Goal: Find specific fact: Find specific fact

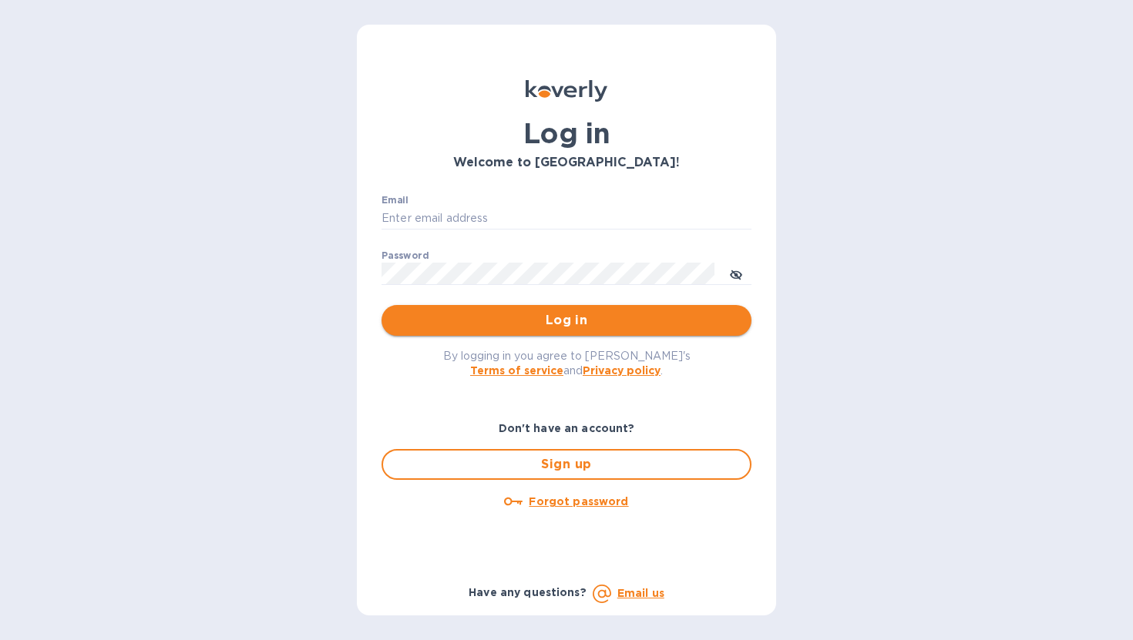
type input "[PERSON_NAME][EMAIL_ADDRESS][DOMAIN_NAME]"
click at [581, 322] on span "Log in" at bounding box center [566, 320] width 345 height 18
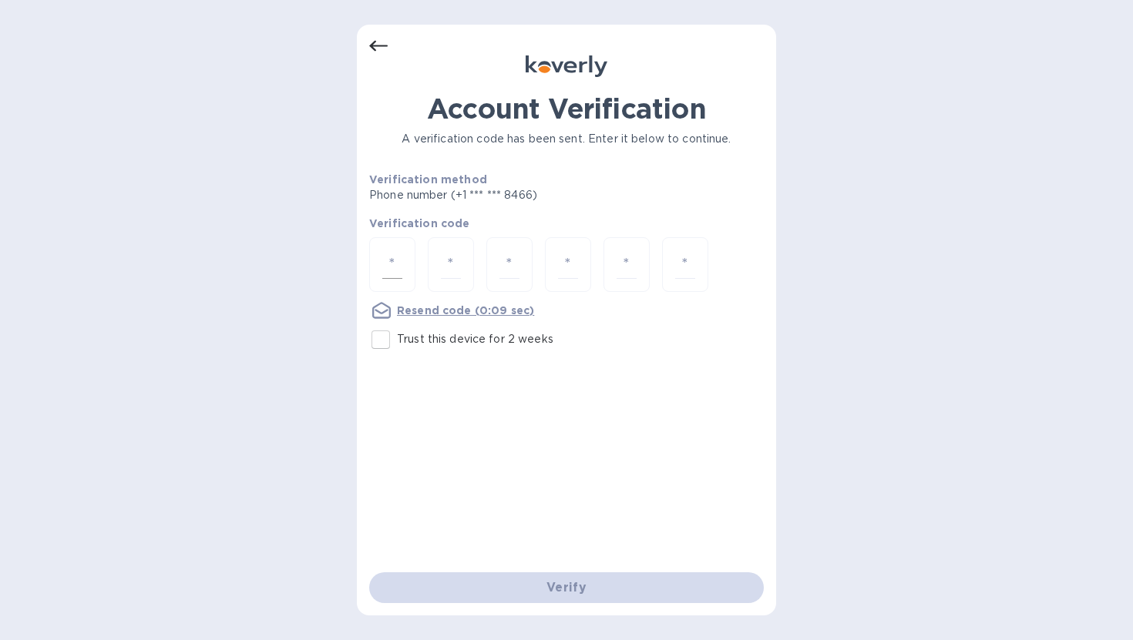
click at [406, 267] on div at bounding box center [392, 264] width 46 height 55
type input "5"
type input "3"
type input "0"
type input "8"
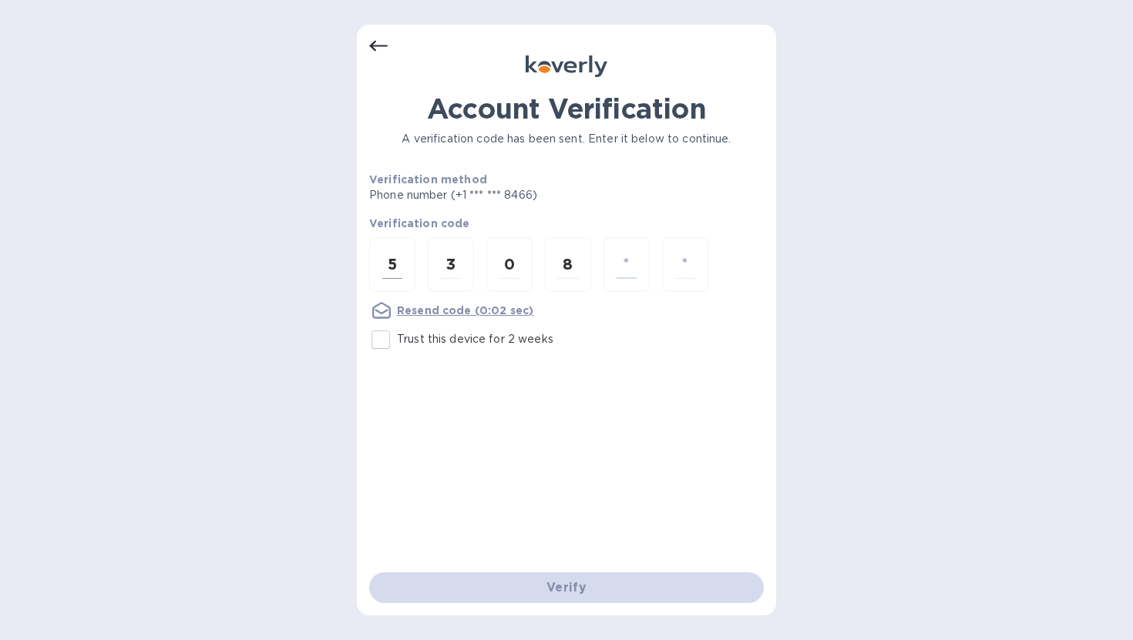
type input "6"
type input "4"
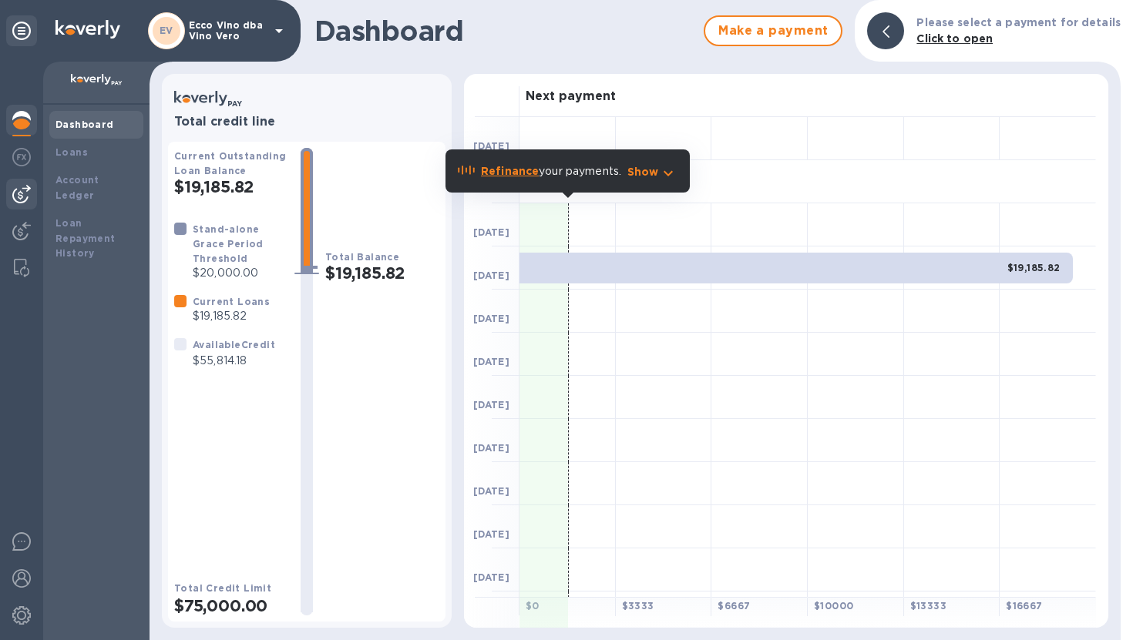
click at [21, 196] on img at bounding box center [21, 194] width 18 height 18
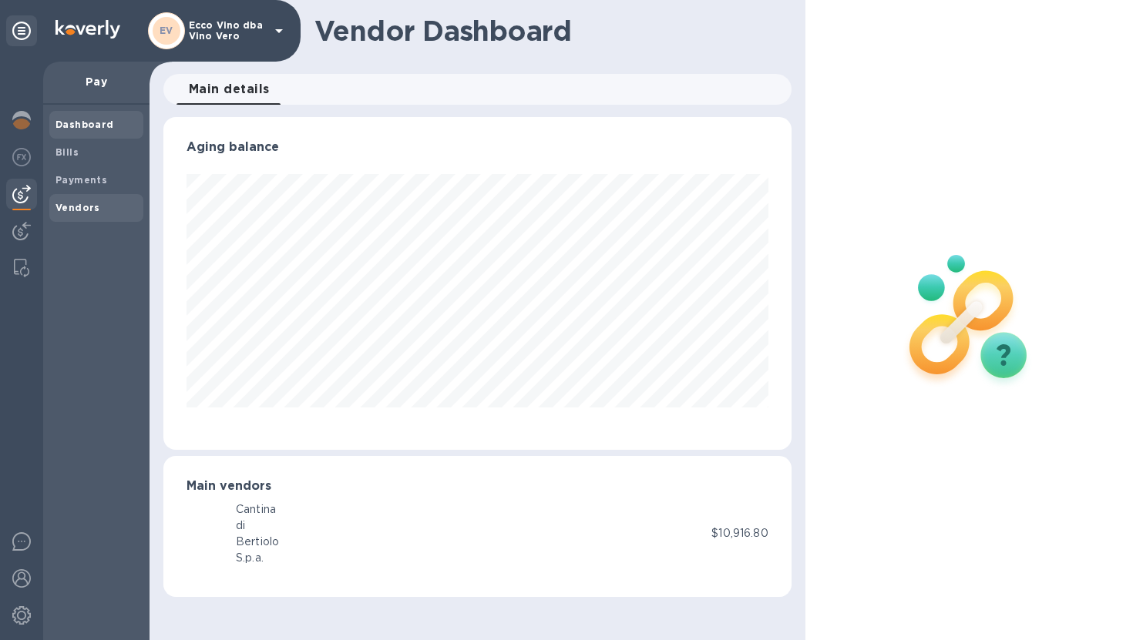
scroll to position [333, 628]
click at [70, 206] on b "Vendors" at bounding box center [77, 208] width 45 height 12
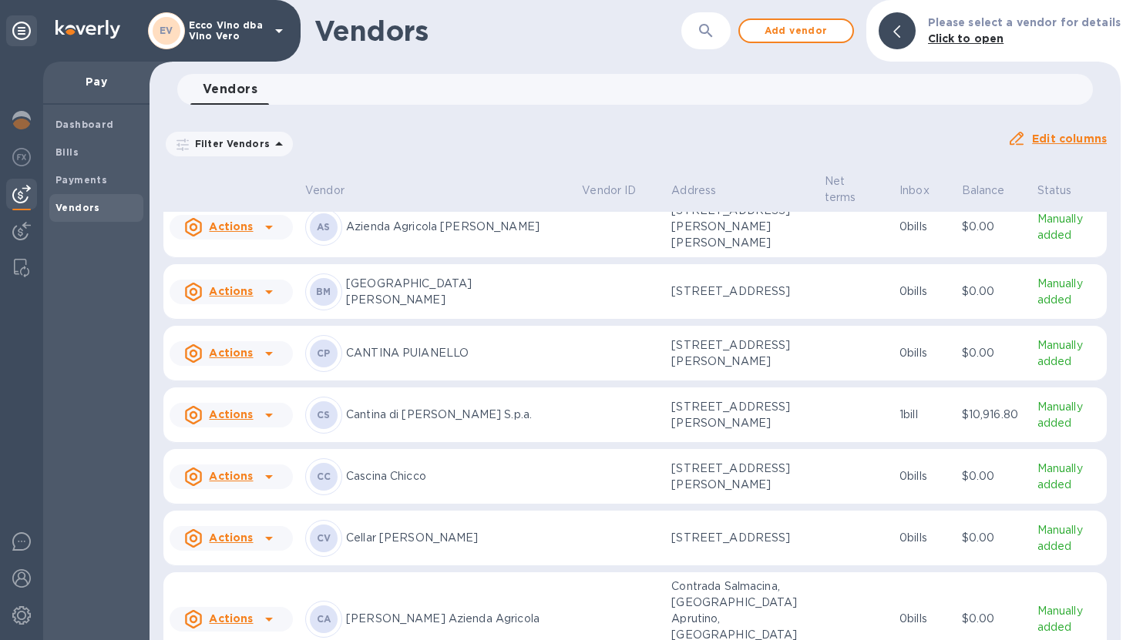
scroll to position [863, 0]
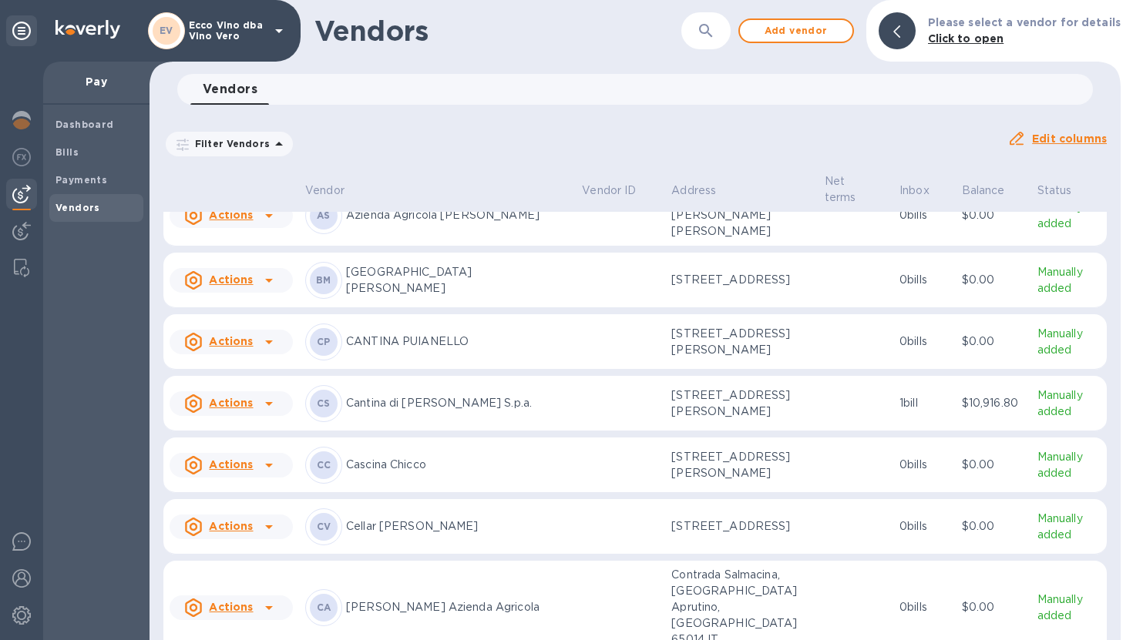
click at [576, 380] on td at bounding box center [620, 403] width 89 height 55
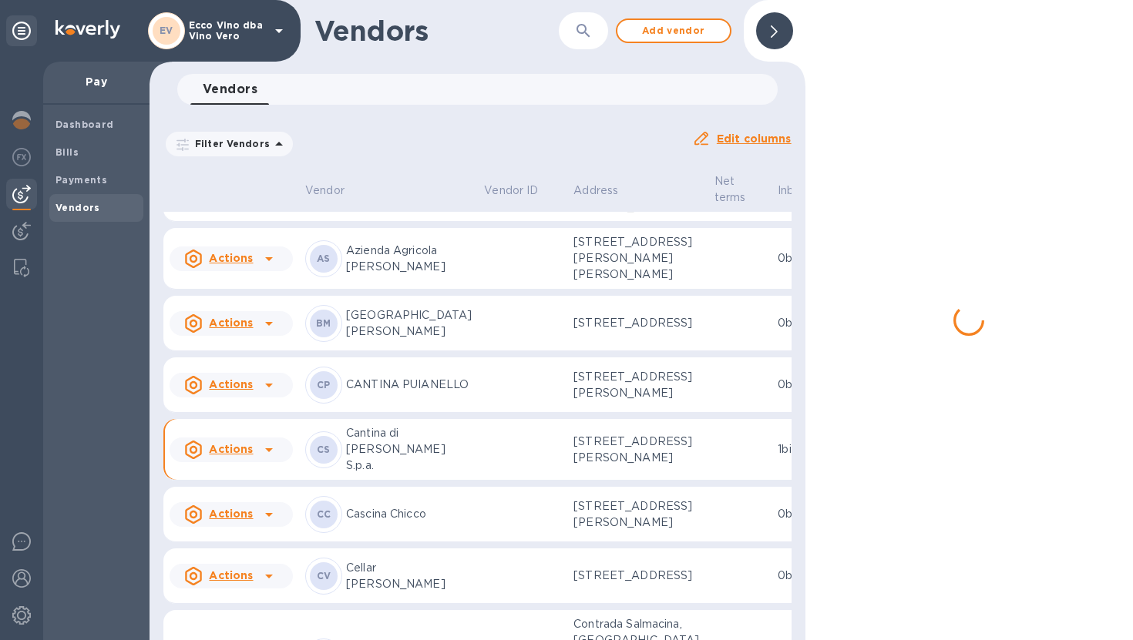
scroll to position [973, 0]
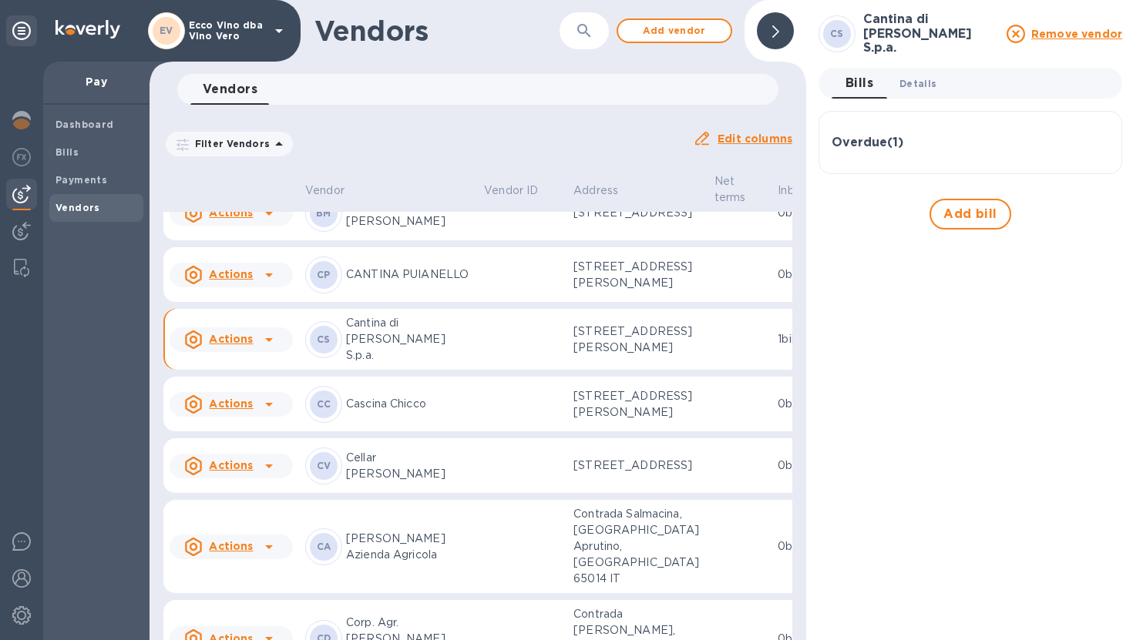
click at [925, 76] on span "Details 0" at bounding box center [917, 84] width 37 height 16
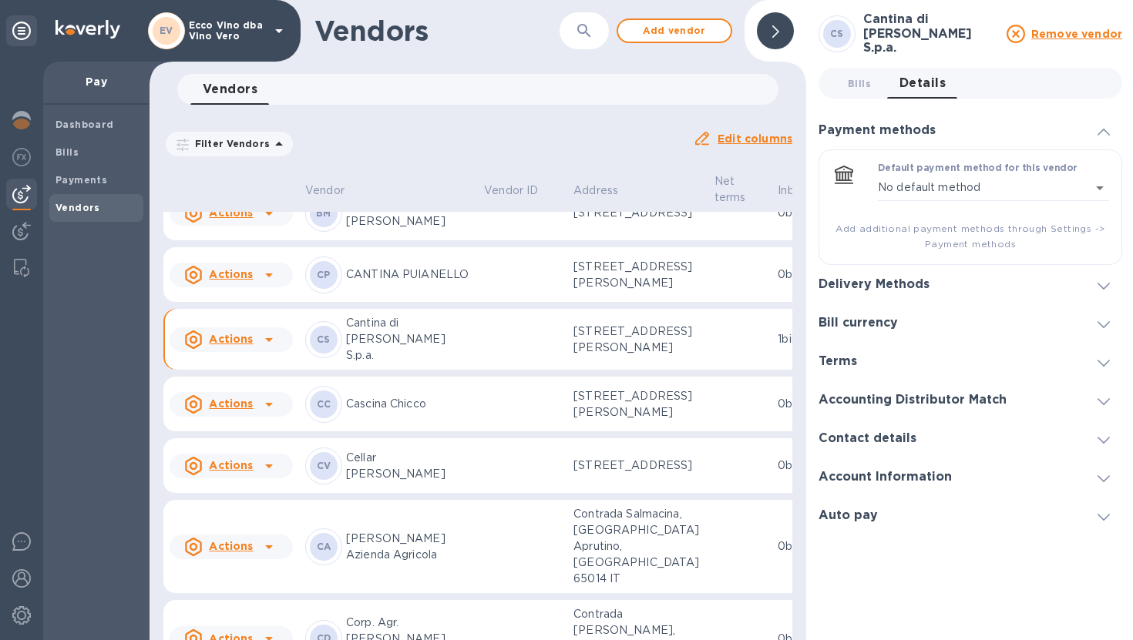
click at [916, 277] on h3 "Delivery Methods" at bounding box center [874, 284] width 111 height 15
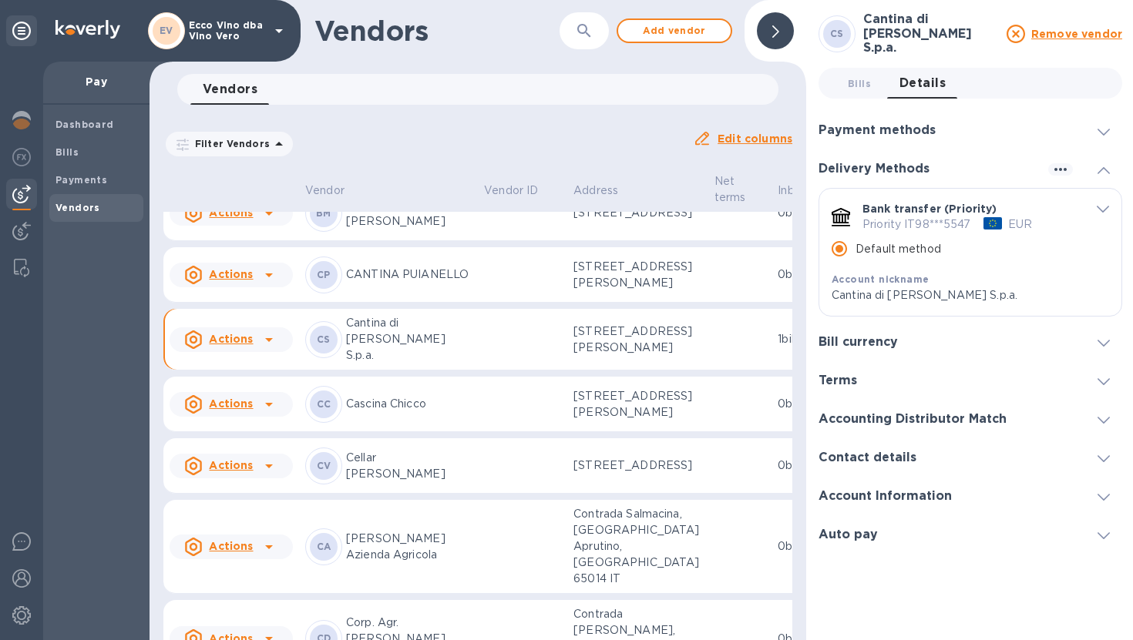
click at [1082, 201] on div "Bank transfer (Priority)" at bounding box center [974, 208] width 224 height 15
click at [1105, 207] on icon "default-method" at bounding box center [1103, 210] width 12 height 7
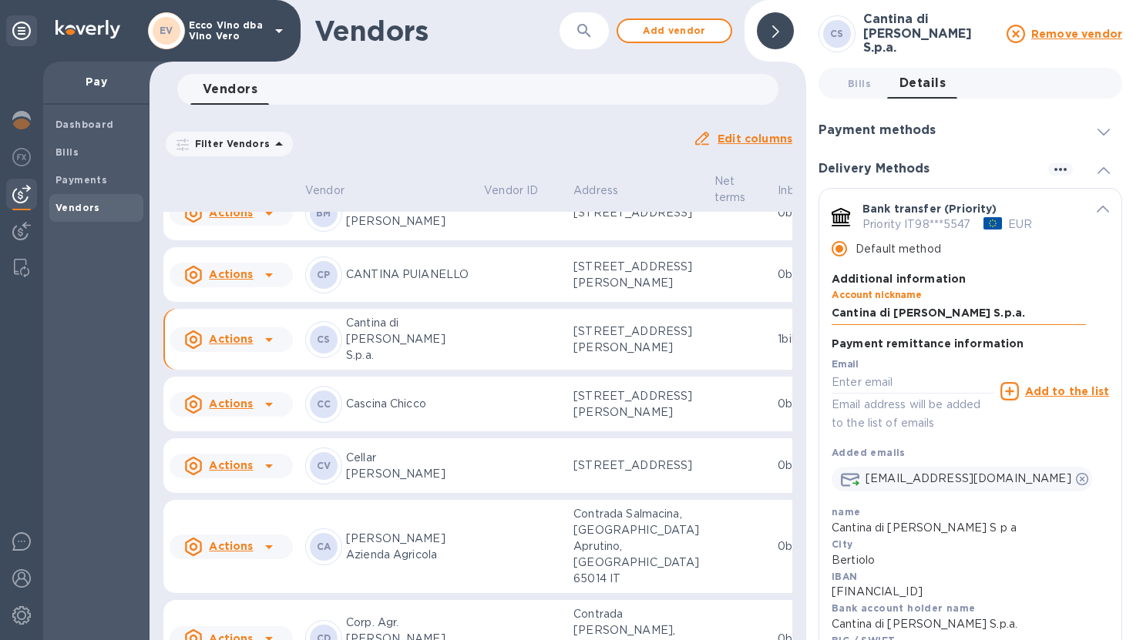
drag, startPoint x: 831, startPoint y: 306, endPoint x: 975, endPoint y: 305, distance: 144.1
click at [975, 305] on input "Cantina di [PERSON_NAME] S.p.a." at bounding box center [959, 313] width 254 height 23
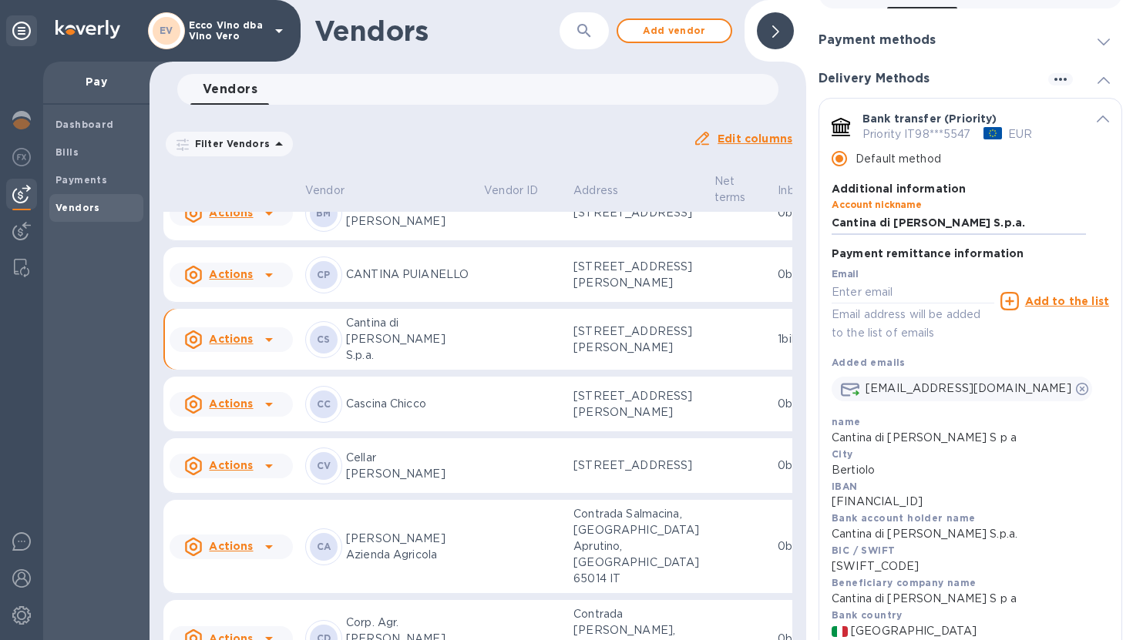
scroll to position [94, 0]
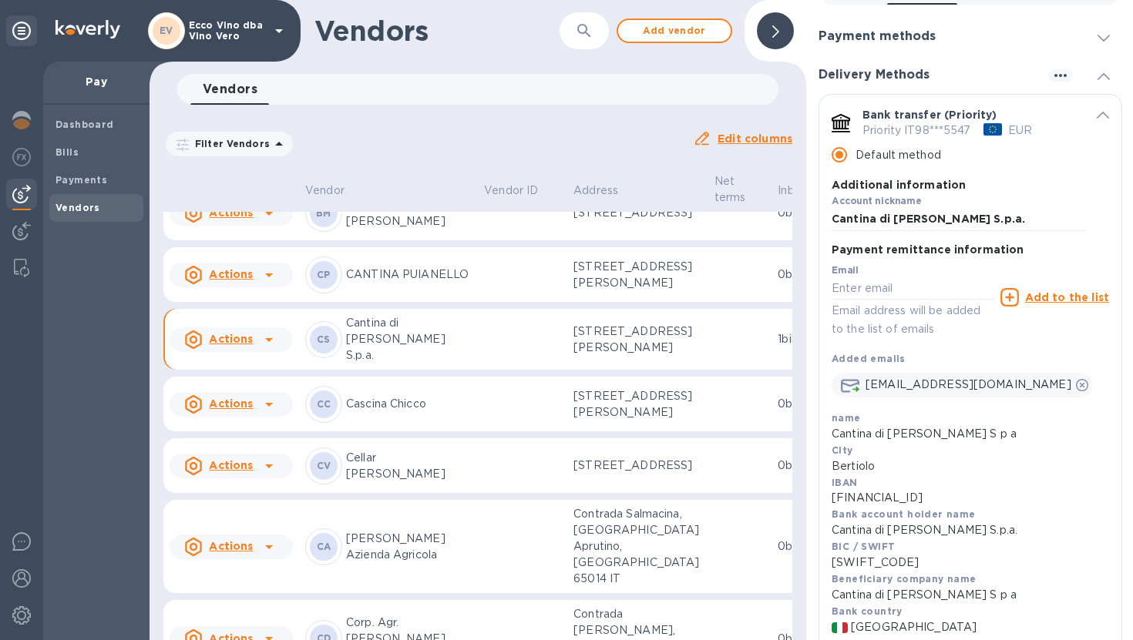
drag, startPoint x: 832, startPoint y: 493, endPoint x: 1029, endPoint y: 493, distance: 197.3
click at [1029, 493] on p "[FINANCIAL_ID]" at bounding box center [970, 498] width 277 height 16
copy p "[FINANCIAL_ID]"
